Goal: Task Accomplishment & Management: Manage account settings

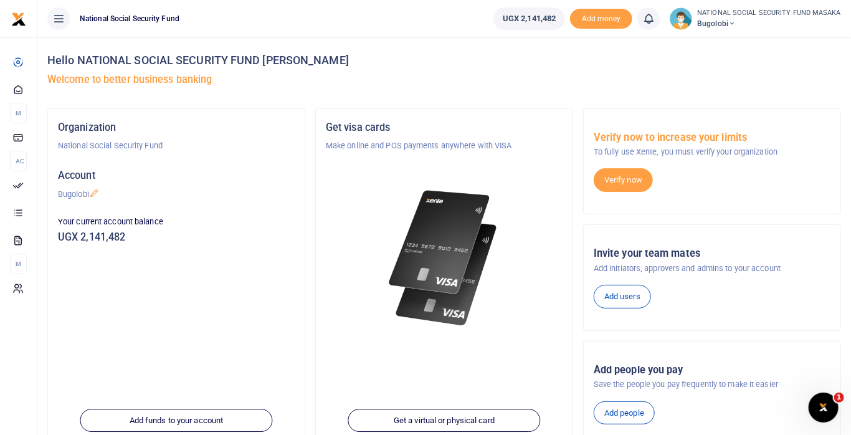
click at [654, 25] on icon at bounding box center [648, 19] width 12 height 14
click at [649, 21] on icon at bounding box center [648, 19] width 12 height 14
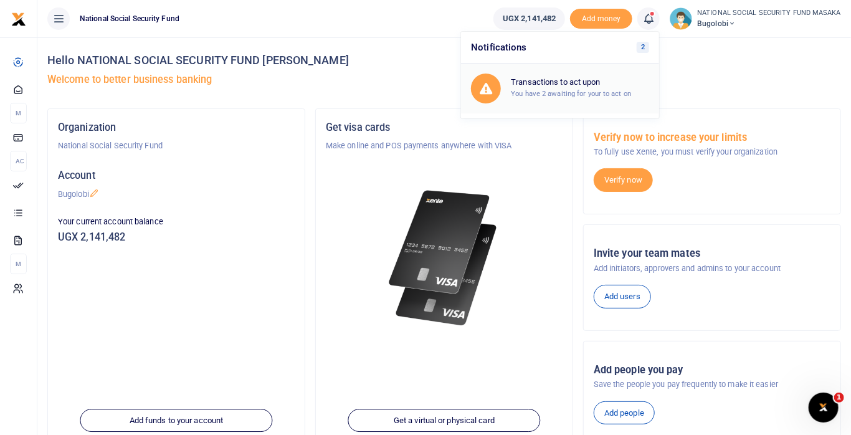
click at [618, 83] on h6 "Transactions to act upon" at bounding box center [580, 82] width 138 height 10
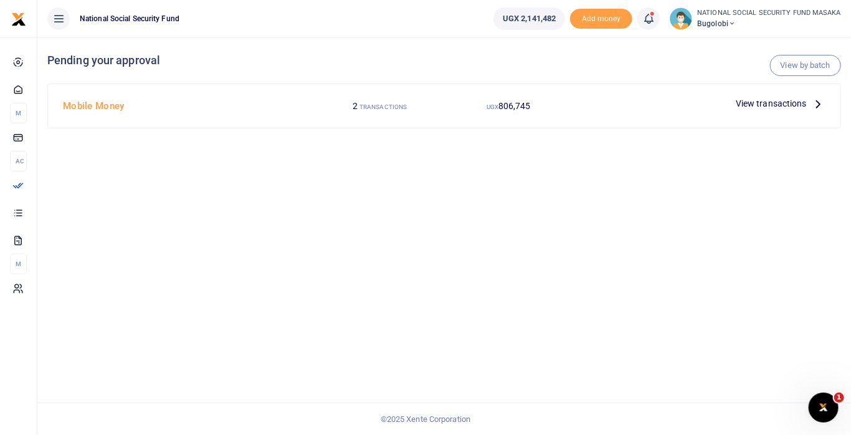
click at [816, 106] on icon at bounding box center [819, 104] width 14 height 14
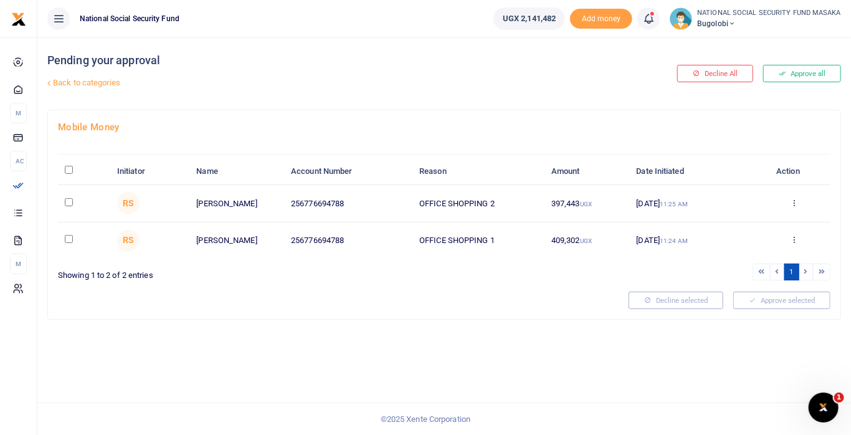
click at [792, 201] on icon at bounding box center [794, 202] width 8 height 9
click at [739, 275] on link "Details" at bounding box center [749, 278] width 98 height 17
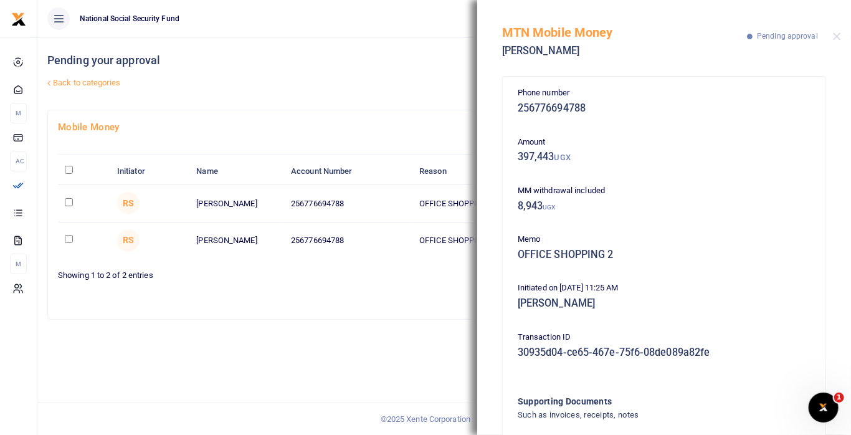
click at [842, 33] on div "MTN Mobile Money Nancy Achola Pending approval" at bounding box center [664, 34] width 374 height 69
click at [838, 37] on button "Close" at bounding box center [837, 36] width 8 height 8
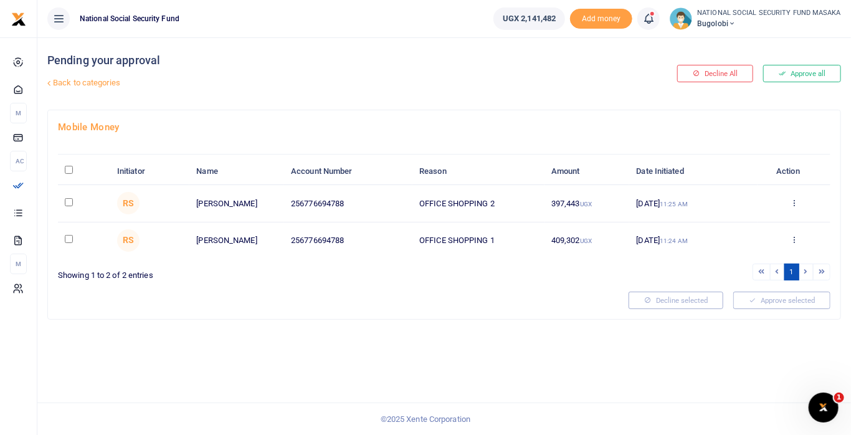
click at [793, 199] on icon at bounding box center [794, 202] width 8 height 9
click at [747, 222] on link "Approve" at bounding box center [749, 223] width 98 height 17
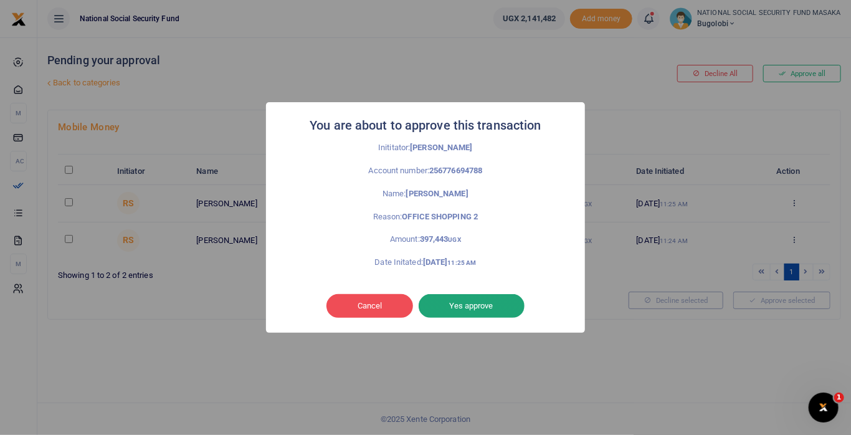
click at [490, 306] on button "Yes approve" at bounding box center [472, 306] width 106 height 24
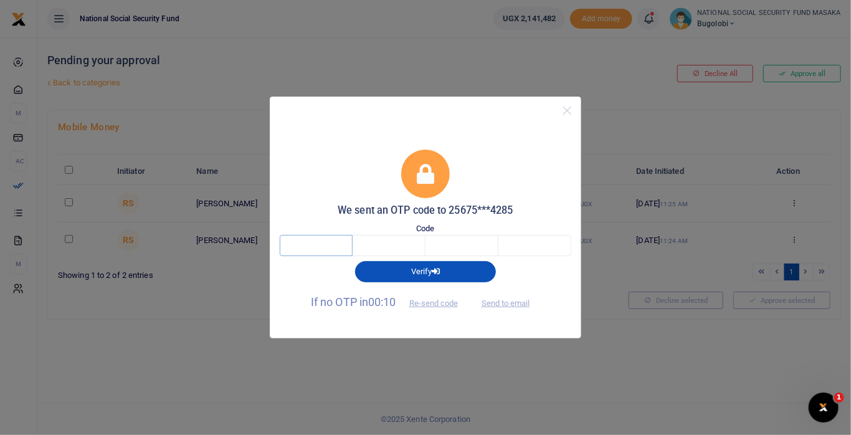
click at [336, 247] on input "text" at bounding box center [316, 245] width 73 height 21
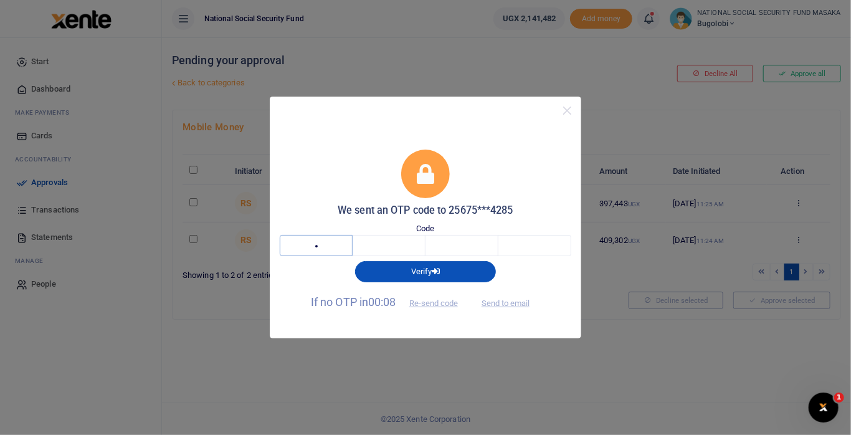
type input "7"
type input "2"
type input "6"
type input "4"
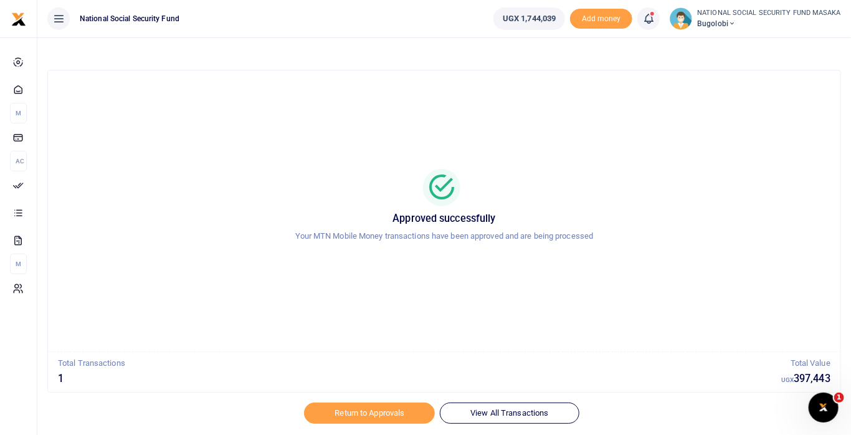
click at [649, 25] on icon at bounding box center [648, 19] width 12 height 14
click at [613, 85] on h6 "Transactions to act upon" at bounding box center [580, 82] width 138 height 10
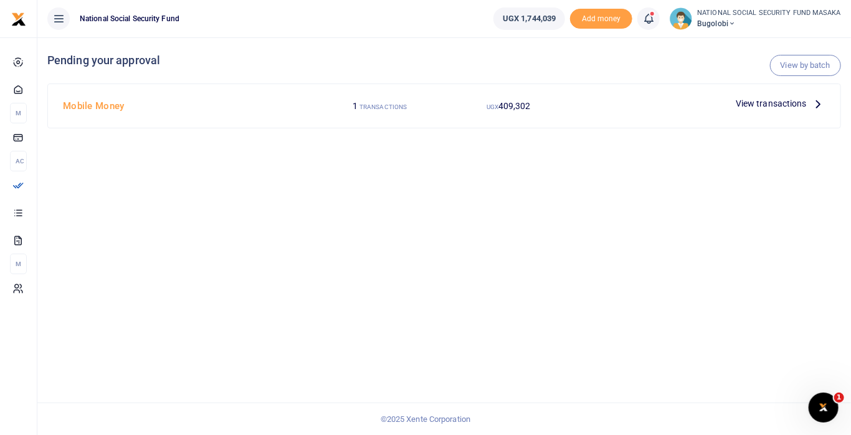
click at [824, 100] on icon at bounding box center [819, 104] width 14 height 14
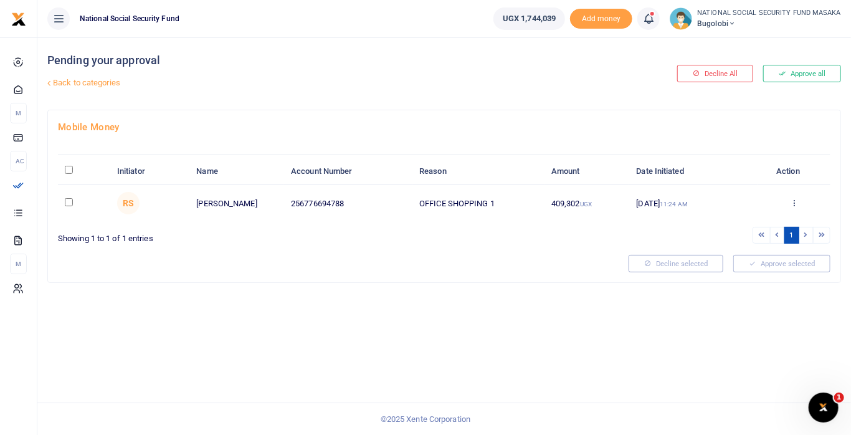
click at [796, 203] on icon at bounding box center [794, 202] width 8 height 9
click at [749, 278] on link "Details" at bounding box center [749, 278] width 98 height 17
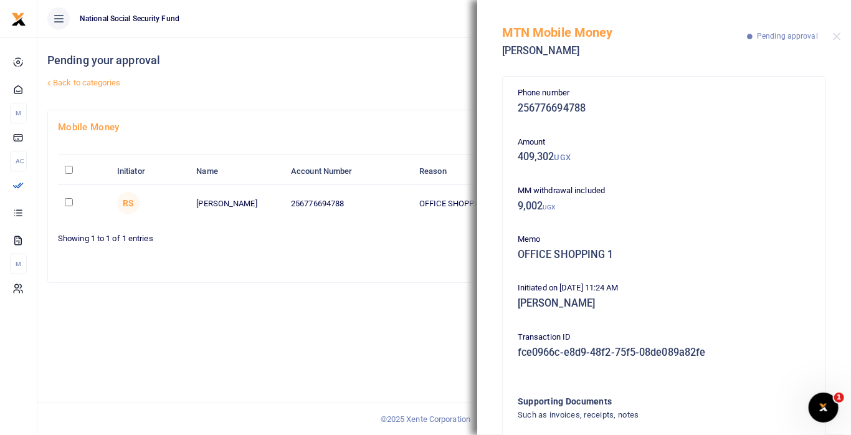
click at [848, 32] on div "MTN Mobile Money [PERSON_NAME] Pending approval" at bounding box center [664, 34] width 374 height 69
click at [837, 36] on button "Close" at bounding box center [837, 36] width 8 height 8
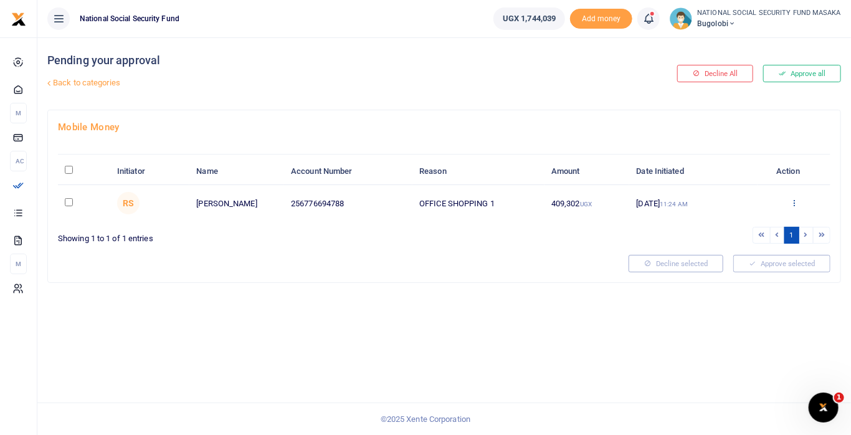
click at [795, 201] on icon at bounding box center [794, 202] width 8 height 9
click at [751, 224] on link "Approve" at bounding box center [749, 223] width 98 height 17
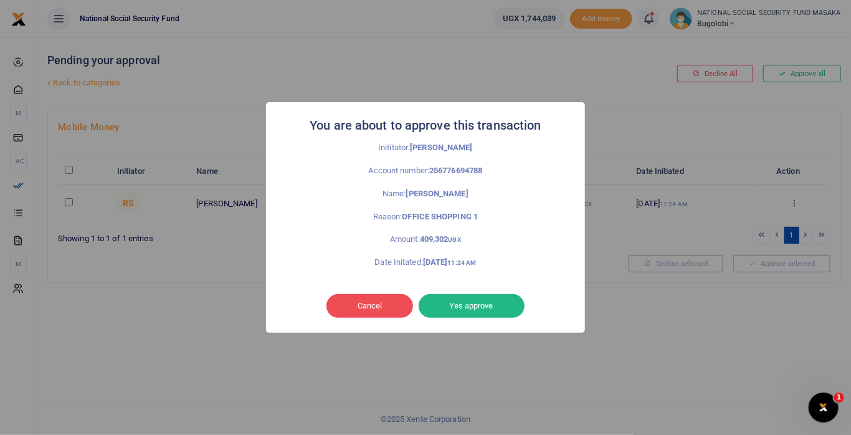
click at [503, 303] on button "Yes approve" at bounding box center [472, 306] width 106 height 24
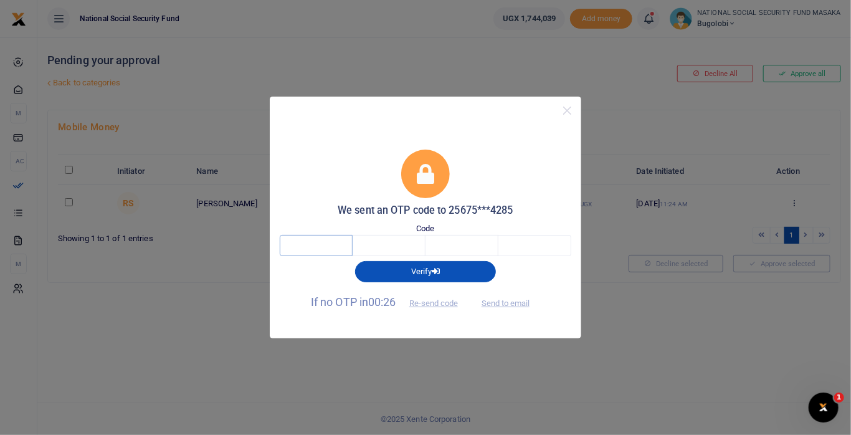
click at [322, 243] on input "text" at bounding box center [316, 245] width 73 height 21
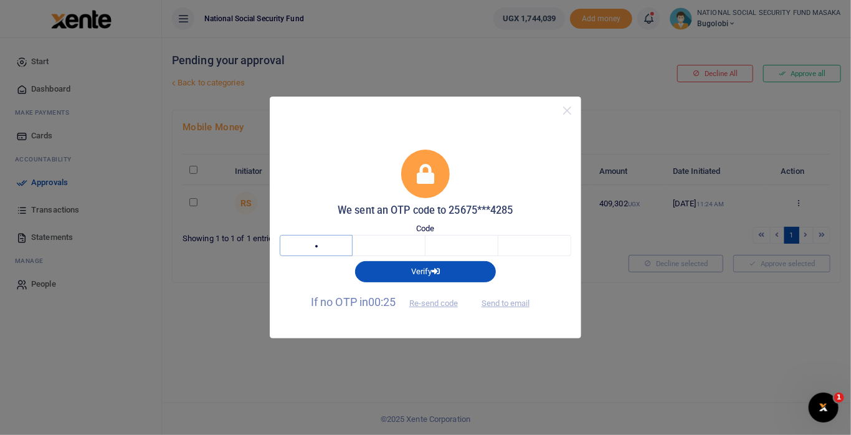
type input "4"
type input "1"
type input "2"
